Goal: Find specific page/section: Find specific page/section

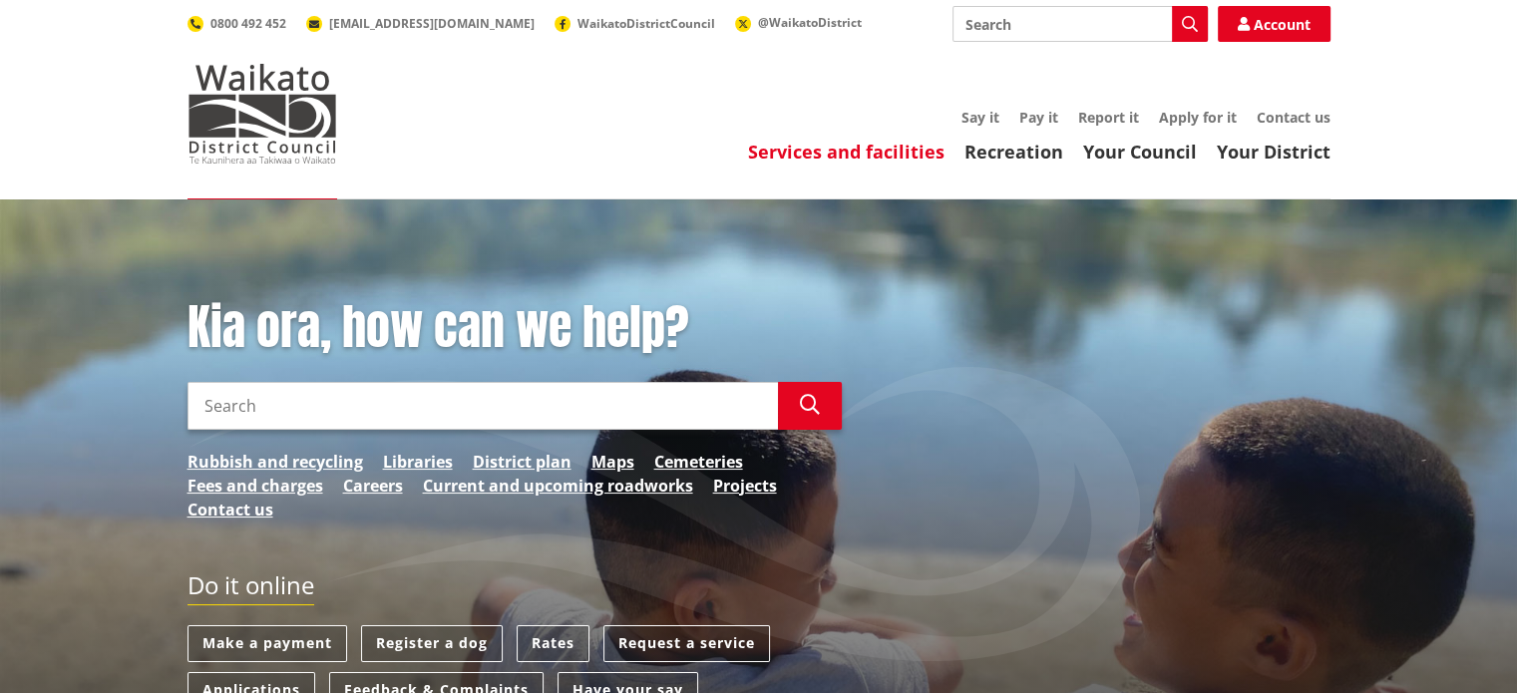
click at [882, 151] on link "Services and facilities" at bounding box center [846, 152] width 197 height 24
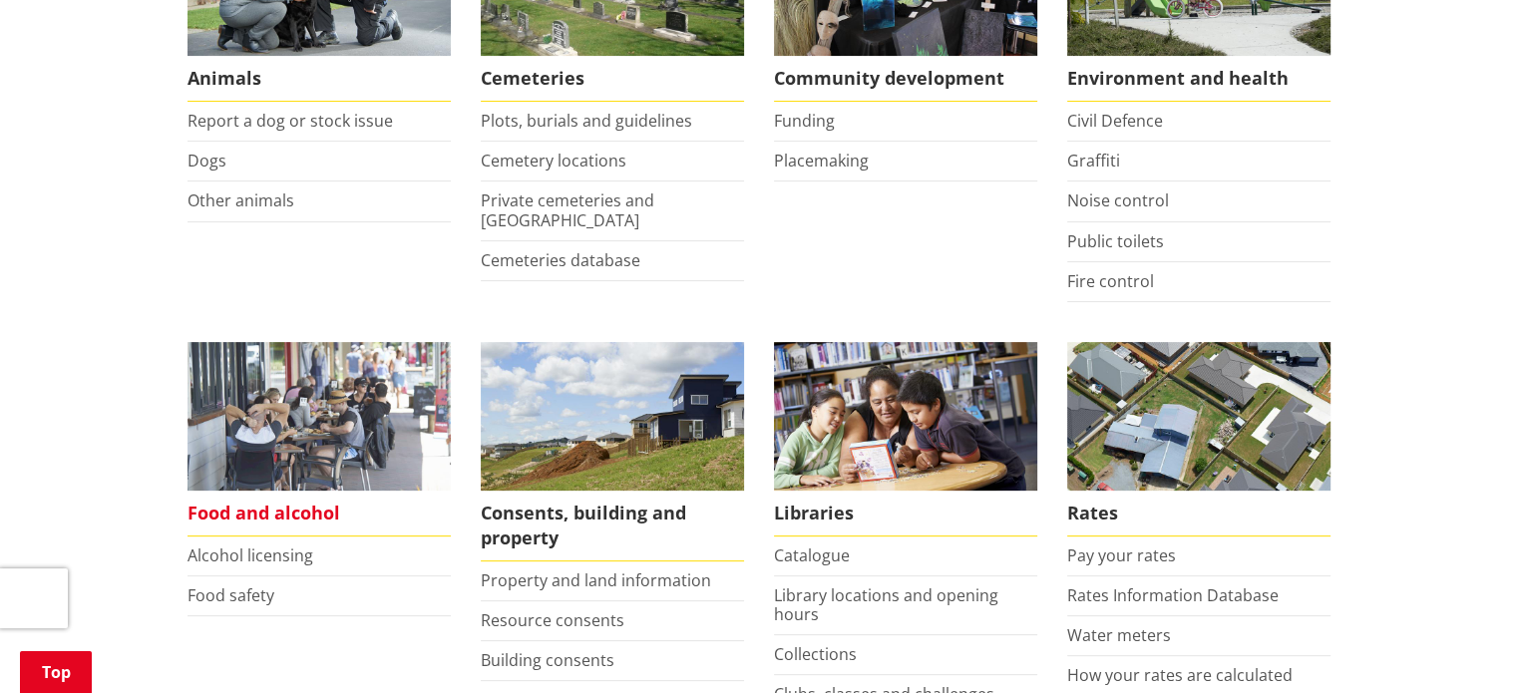
scroll to position [599, 0]
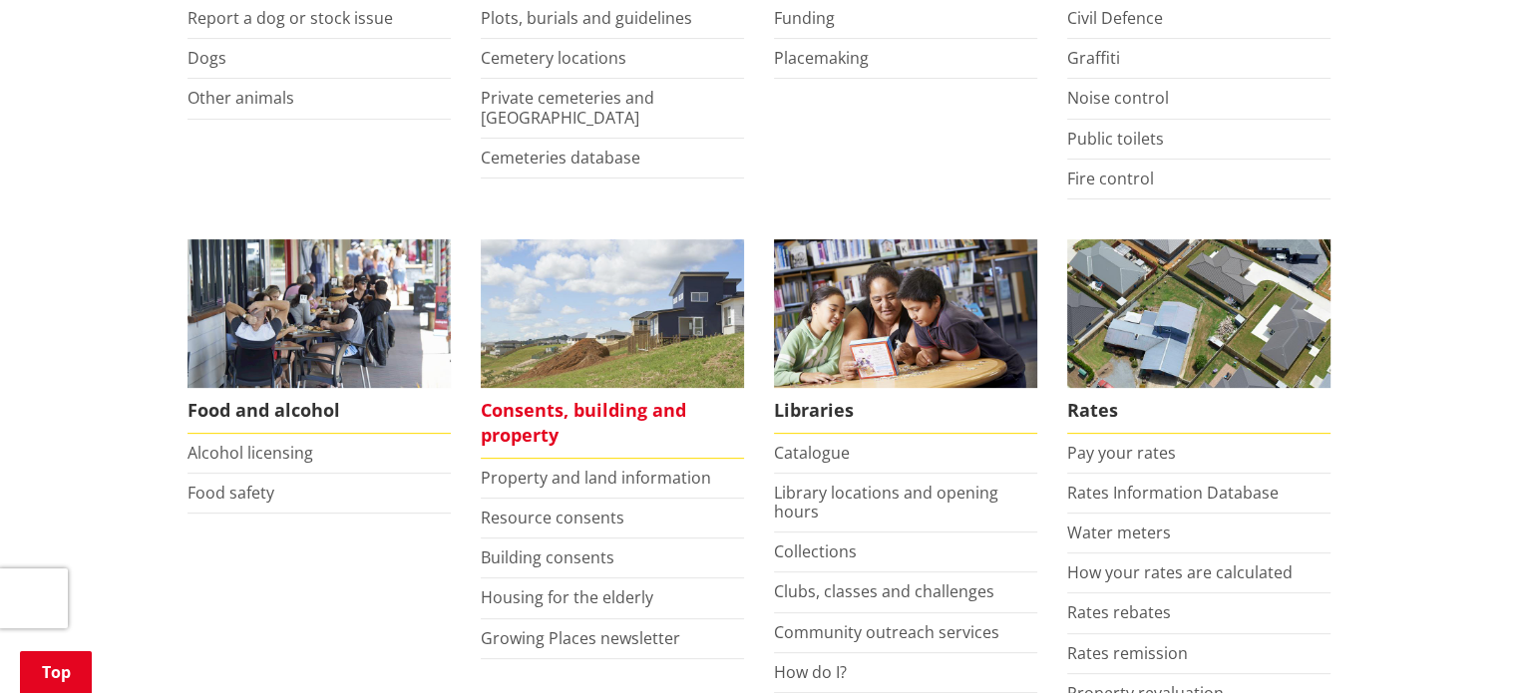
click at [522, 410] on span "Consents, building and property" at bounding box center [612, 423] width 263 height 71
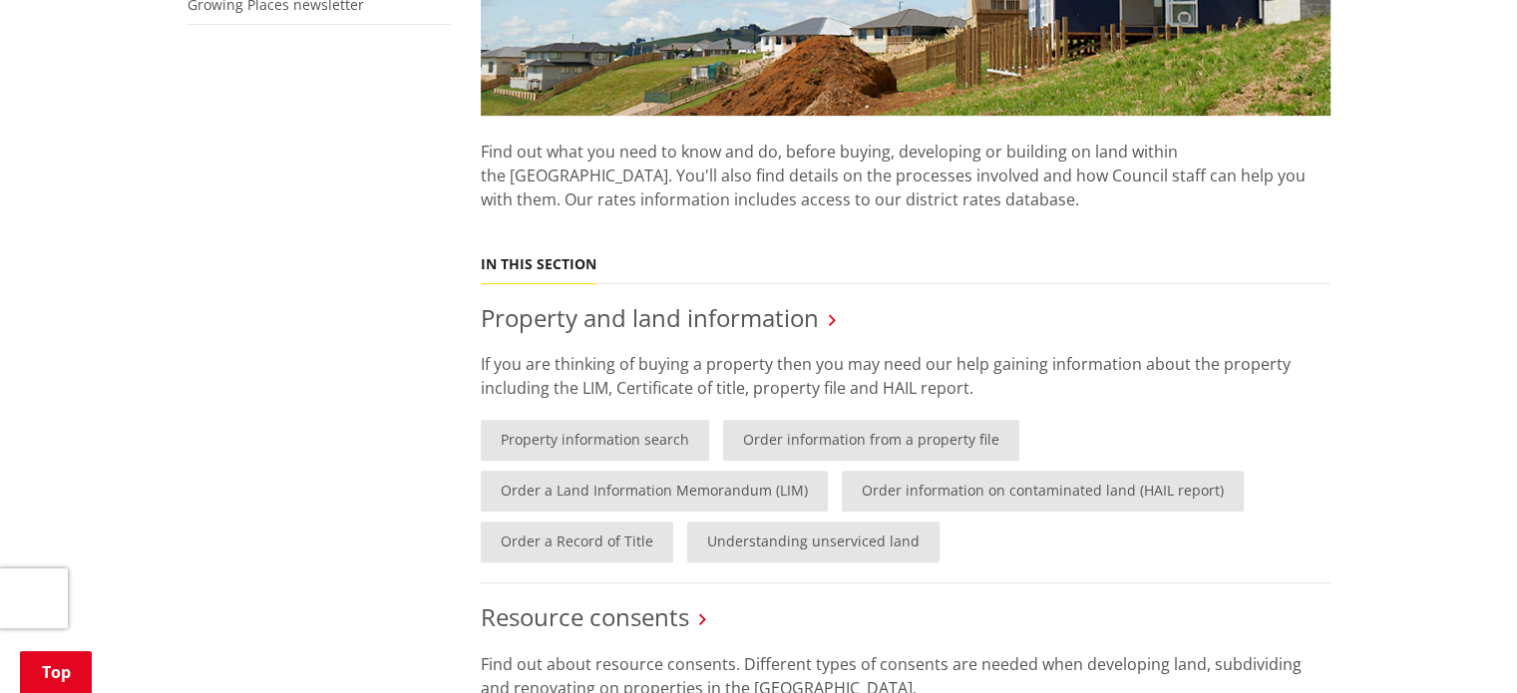
scroll to position [698, 0]
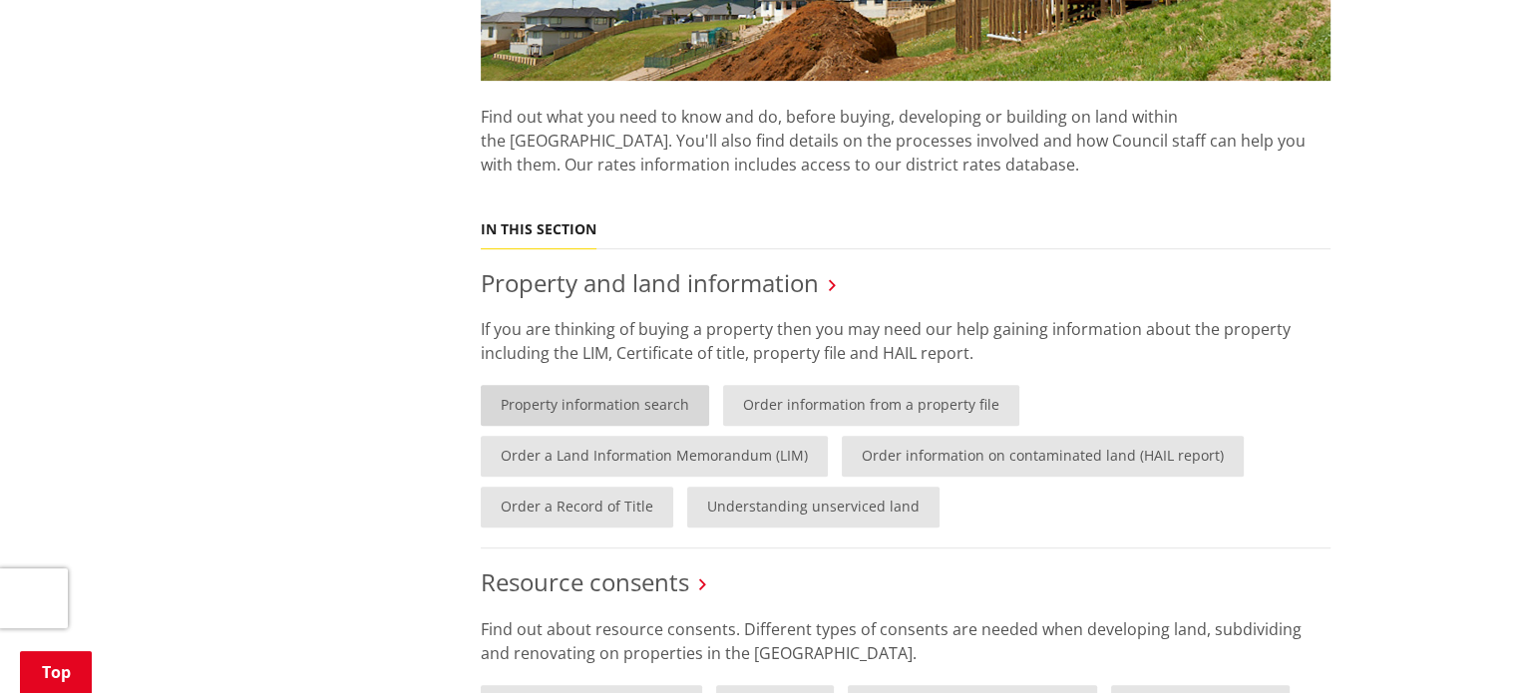
click at [650, 398] on link "Property information search" at bounding box center [595, 405] width 228 height 41
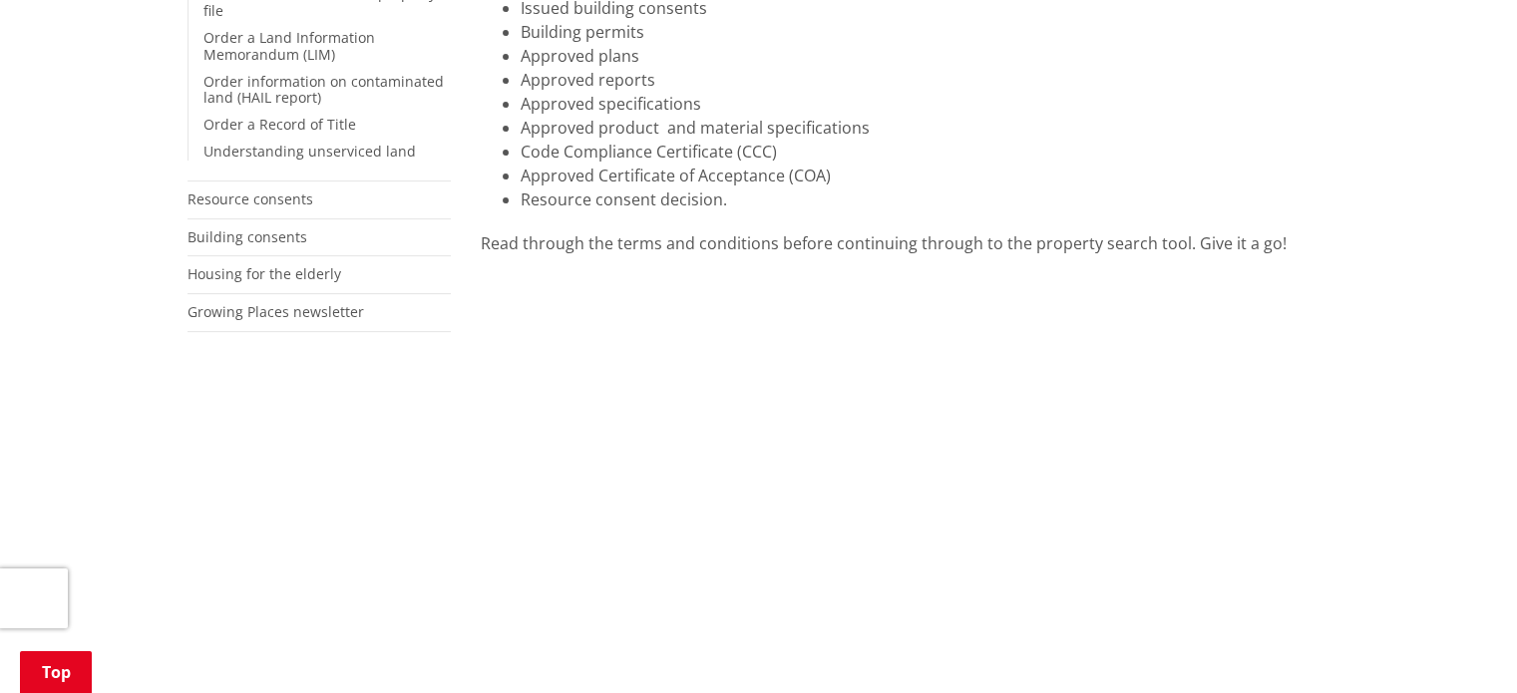
scroll to position [499, 0]
